Goal: Find specific page/section: Find specific page/section

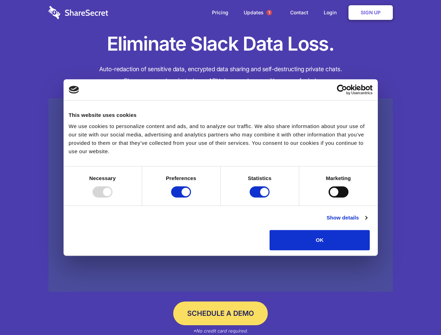
click at [112, 198] on div at bounding box center [103, 191] width 20 height 11
click at [191, 198] on input "Preferences" at bounding box center [181, 191] width 20 height 11
checkbox input "false"
click at [261, 198] on input "Statistics" at bounding box center [260, 191] width 20 height 11
checkbox input "false"
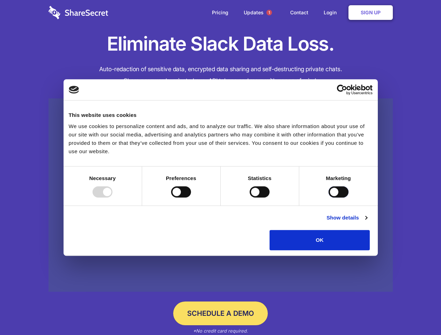
click at [329, 198] on input "Marketing" at bounding box center [339, 191] width 20 height 11
checkbox input "true"
click at [367, 222] on link "Show details" at bounding box center [347, 218] width 41 height 8
click at [0, 0] on li "Necessary 7 Necessary cookies help make a website usable by enabling basic func…" at bounding box center [0, 0] width 0 height 0
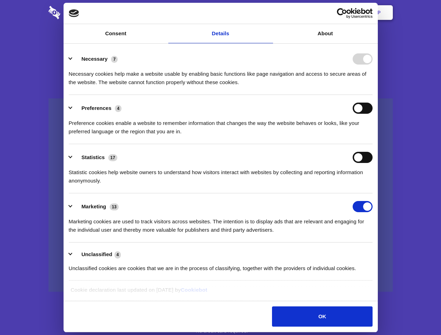
click at [269, 13] on span "1" at bounding box center [269, 13] width 6 height 6
